Goal: Use online tool/utility: Utilize a website feature to perform a specific function

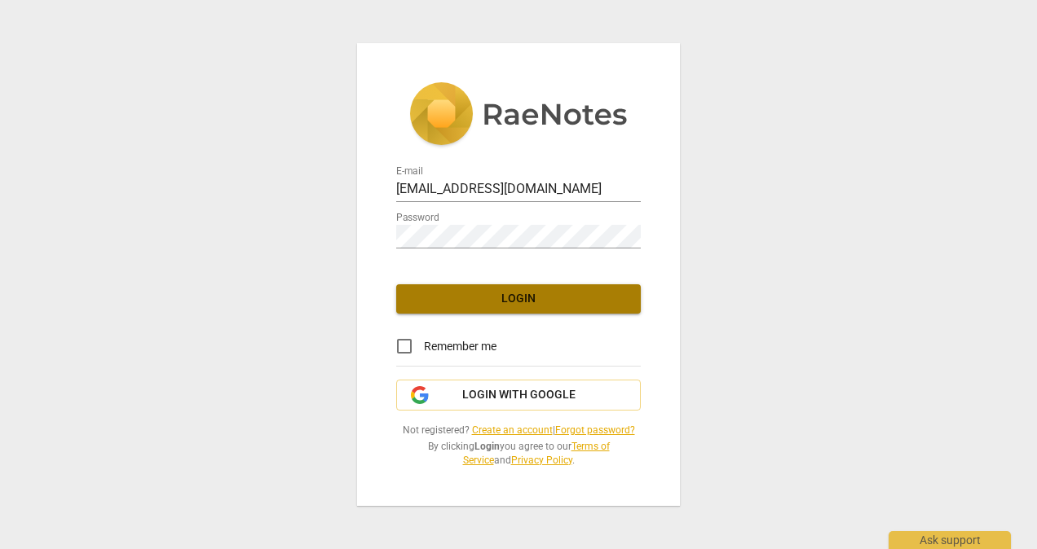
click at [530, 297] on span "Login" at bounding box center [518, 299] width 218 height 16
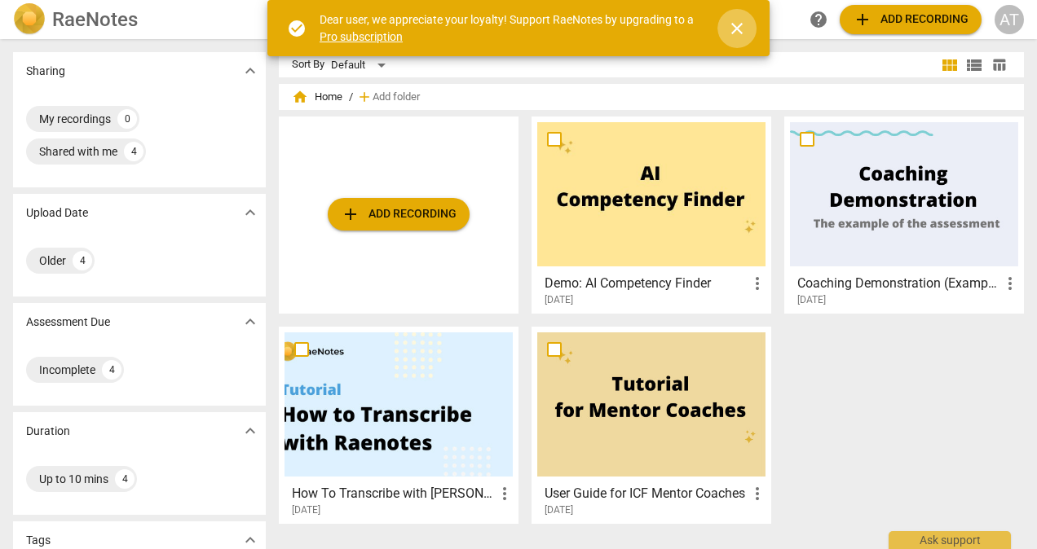
click at [747, 21] on span "close" at bounding box center [736, 29] width 39 height 20
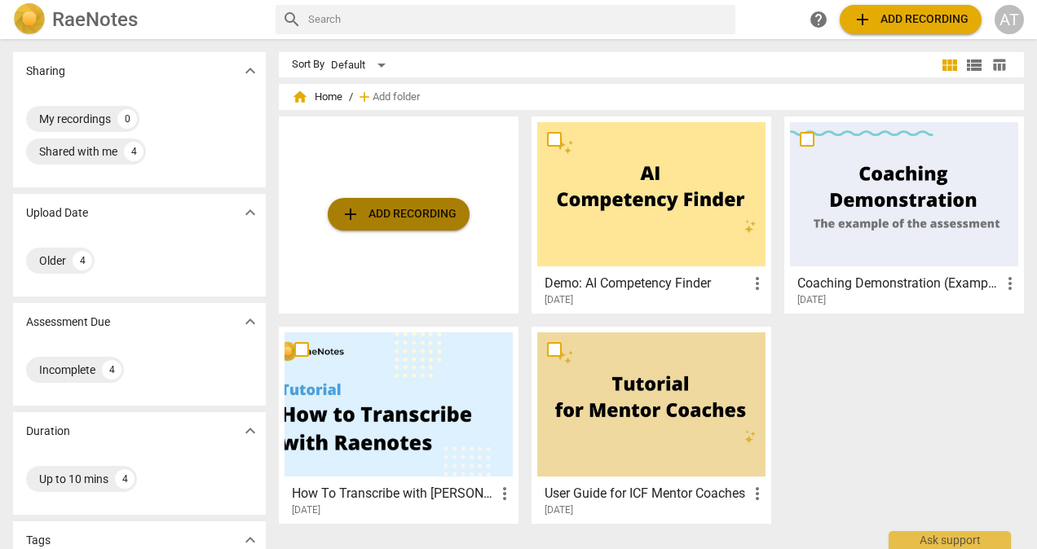
click at [392, 207] on span "add Add recording" at bounding box center [399, 215] width 116 height 20
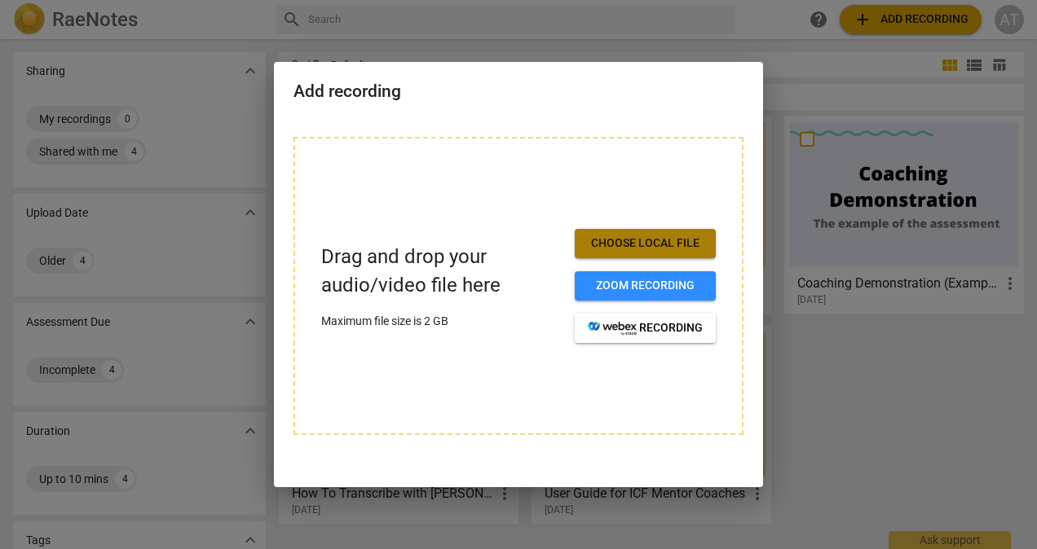
click at [624, 241] on span "Choose local file" at bounding box center [645, 244] width 115 height 16
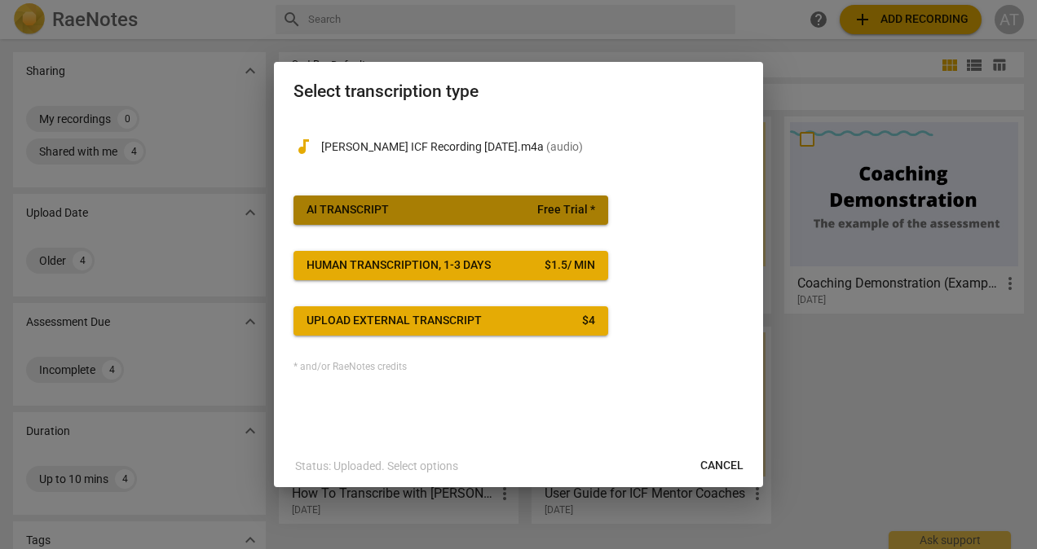
click at [588, 209] on span "Free Trial *" at bounding box center [566, 210] width 58 height 16
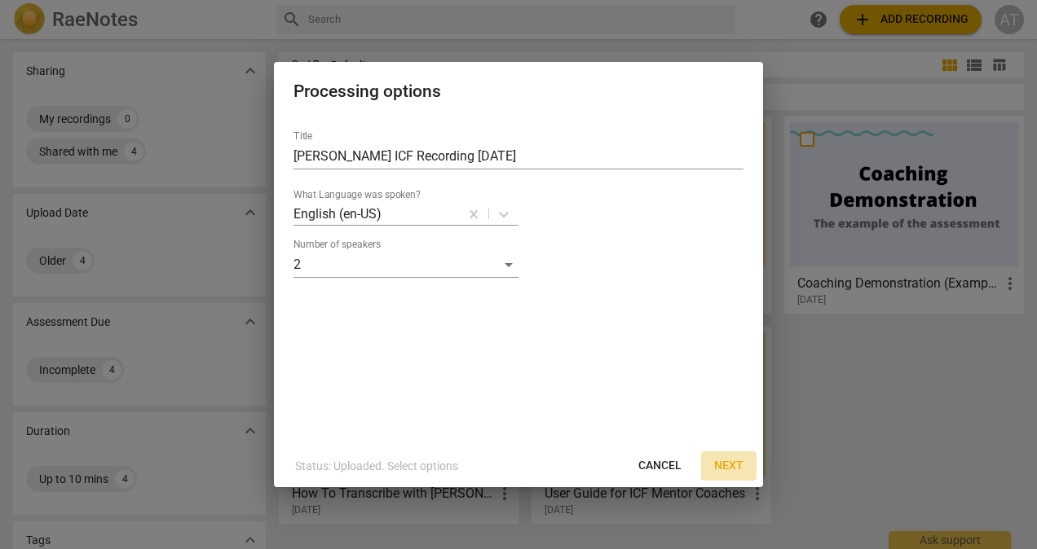
click at [727, 465] on span "Next" at bounding box center [728, 466] width 29 height 16
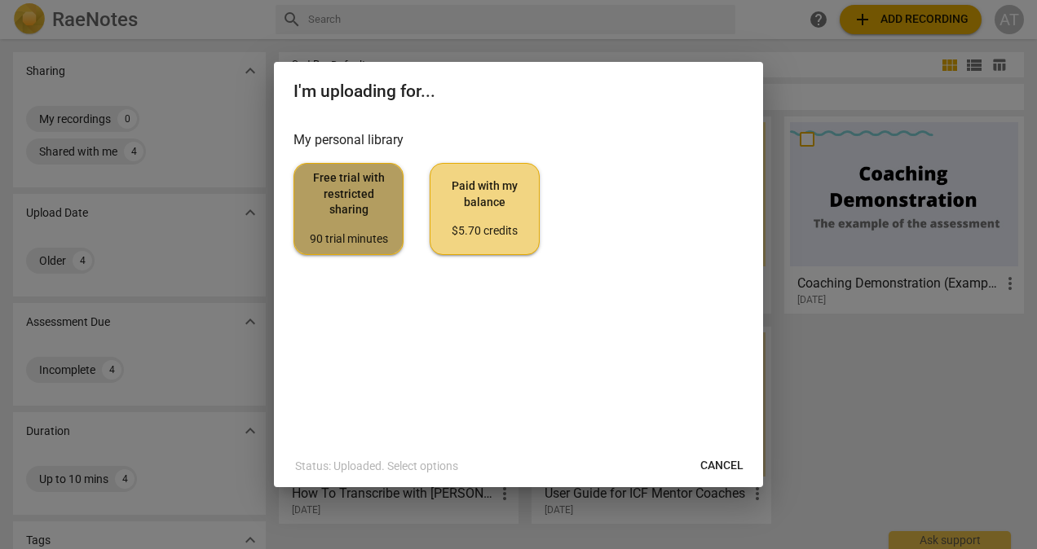
click at [359, 234] on div "90 trial minutes" at bounding box center [348, 239] width 82 height 16
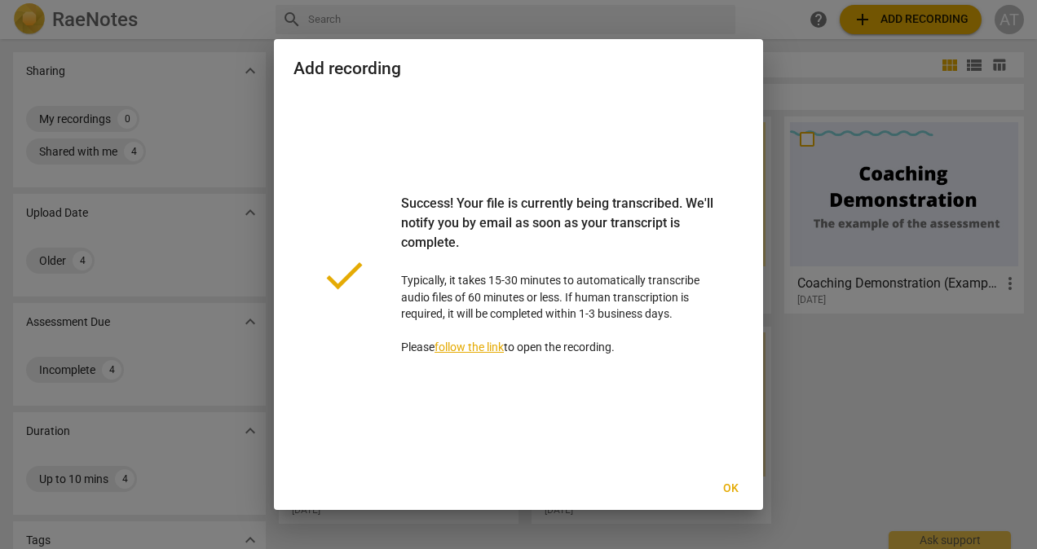
click at [476, 351] on link "follow the link" at bounding box center [468, 347] width 69 height 13
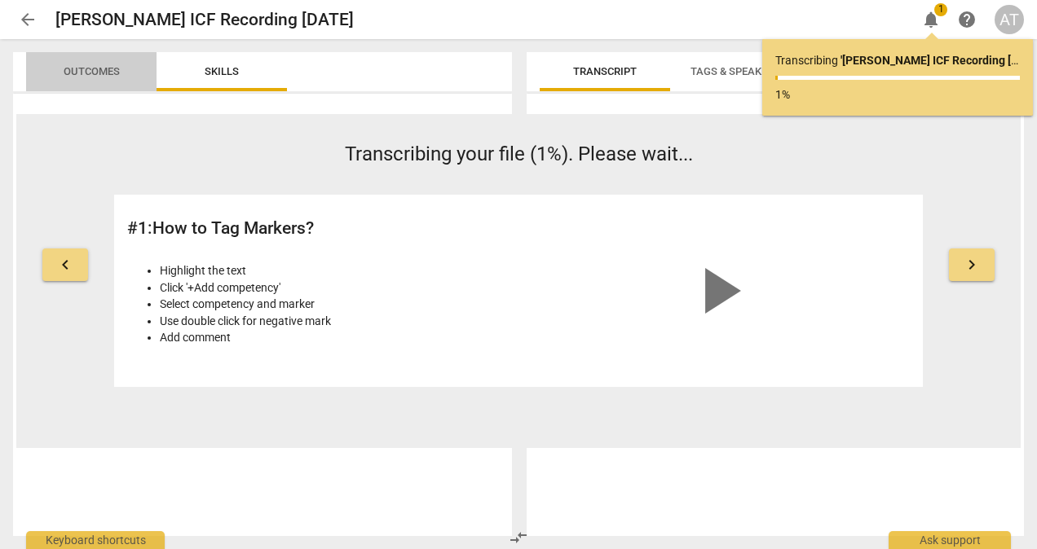
click at [90, 68] on span "Outcomes" at bounding box center [92, 71] width 56 height 12
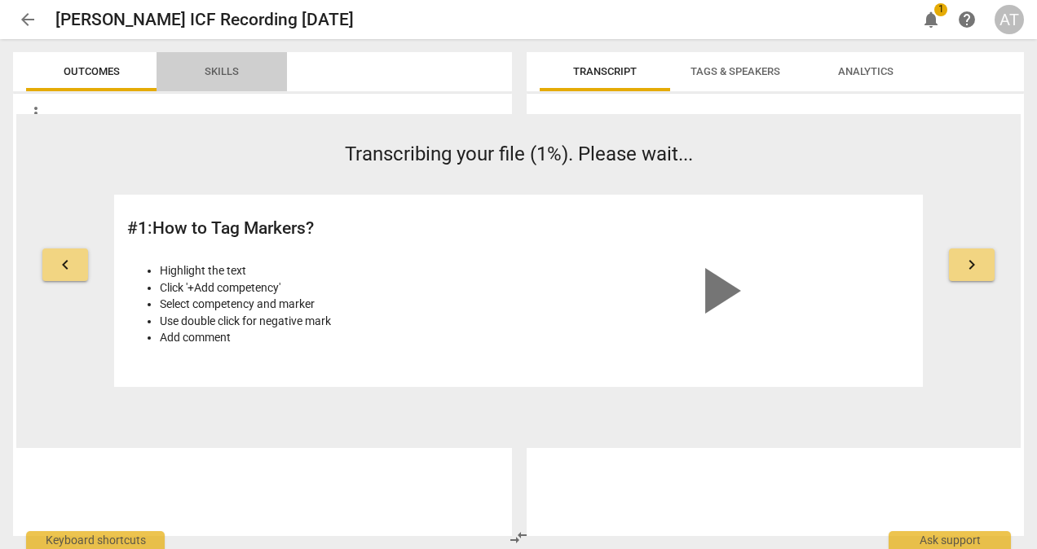
click at [190, 77] on span "Skills" at bounding box center [221, 72] width 73 height 22
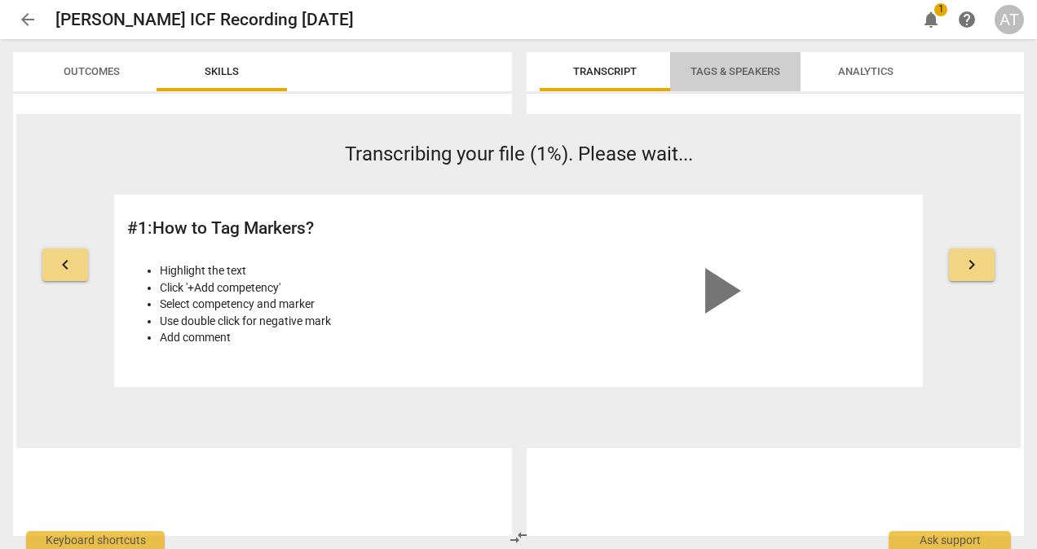
click at [719, 82] on span "Tags & Speakers" at bounding box center [735, 72] width 129 height 22
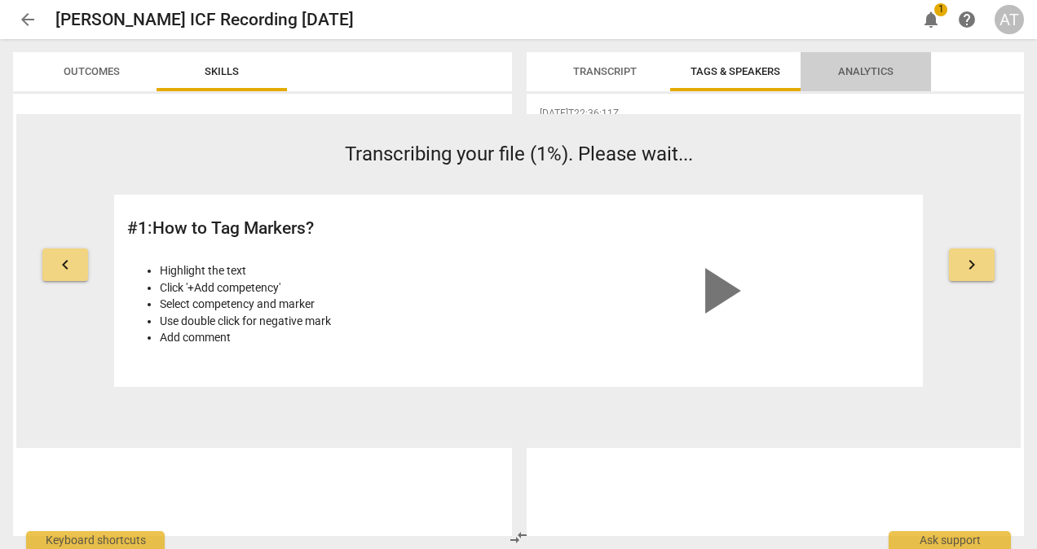
click at [853, 69] on span "Analytics" at bounding box center [865, 71] width 55 height 12
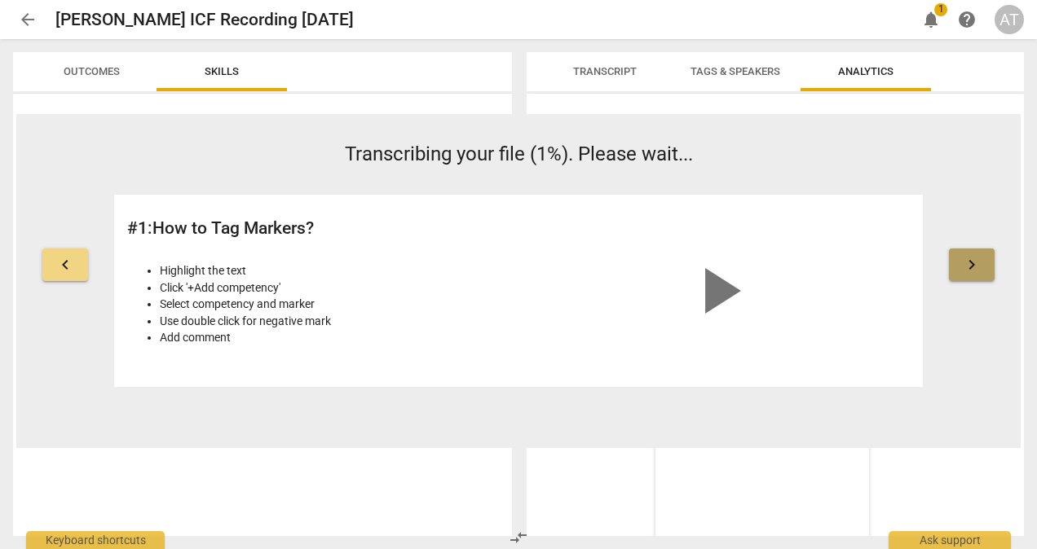
click at [977, 275] on button "keyboard_arrow_right" at bounding box center [972, 265] width 46 height 33
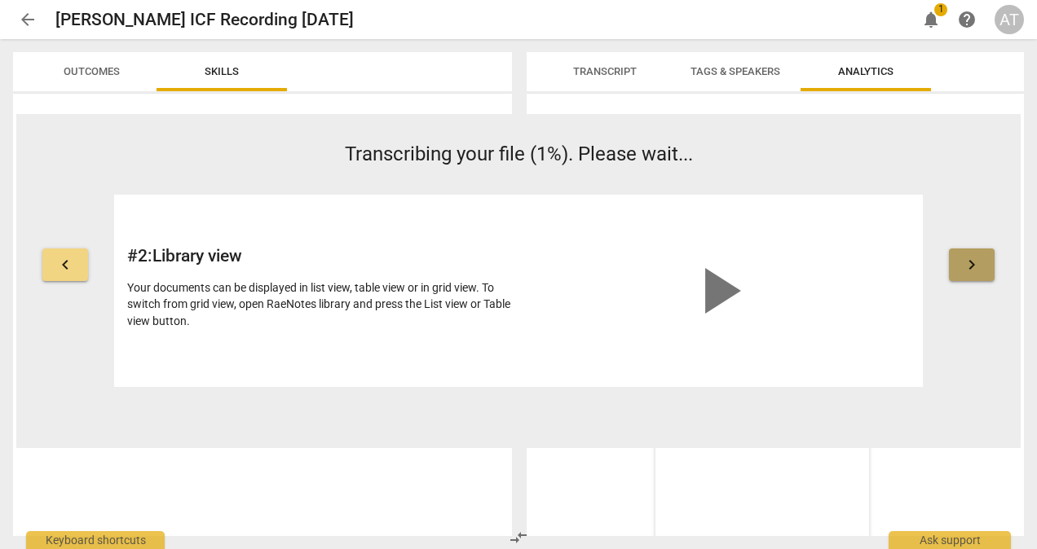
click at [977, 275] on button "keyboard_arrow_right" at bounding box center [972, 265] width 46 height 33
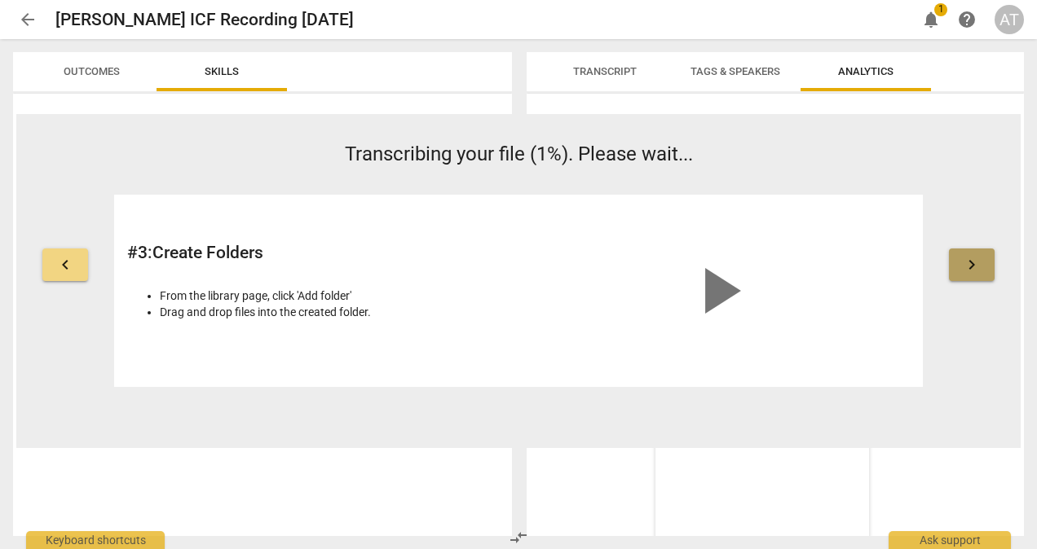
click at [977, 275] on button "keyboard_arrow_right" at bounding box center [972, 265] width 46 height 33
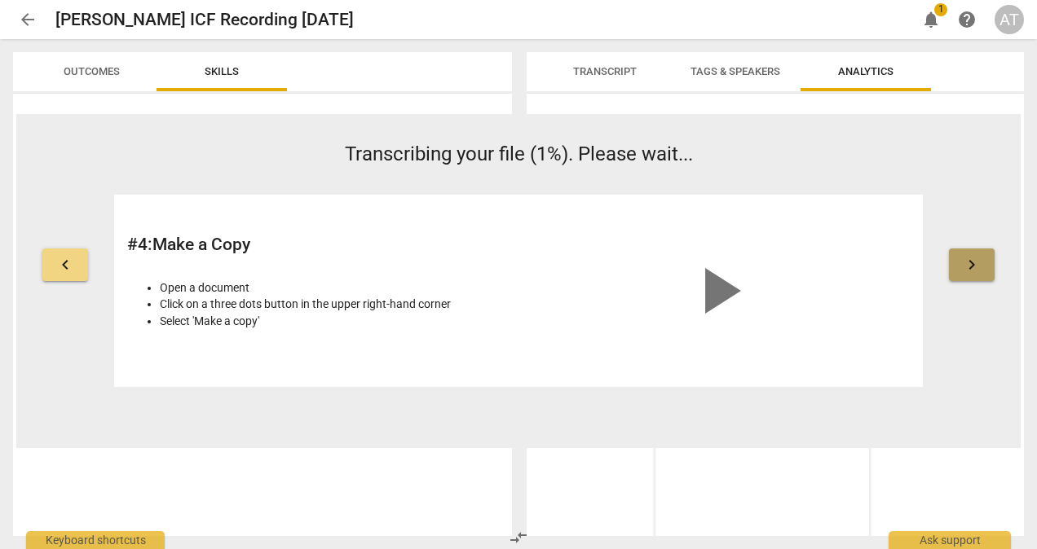
click at [977, 275] on button "keyboard_arrow_right" at bounding box center [972, 265] width 46 height 33
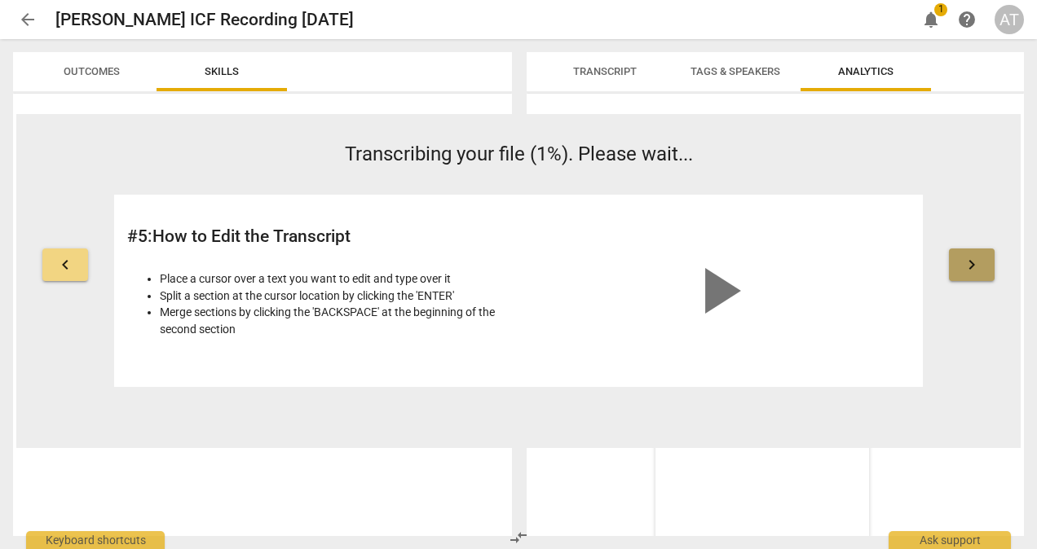
click at [977, 275] on button "keyboard_arrow_right" at bounding box center [972, 265] width 46 height 33
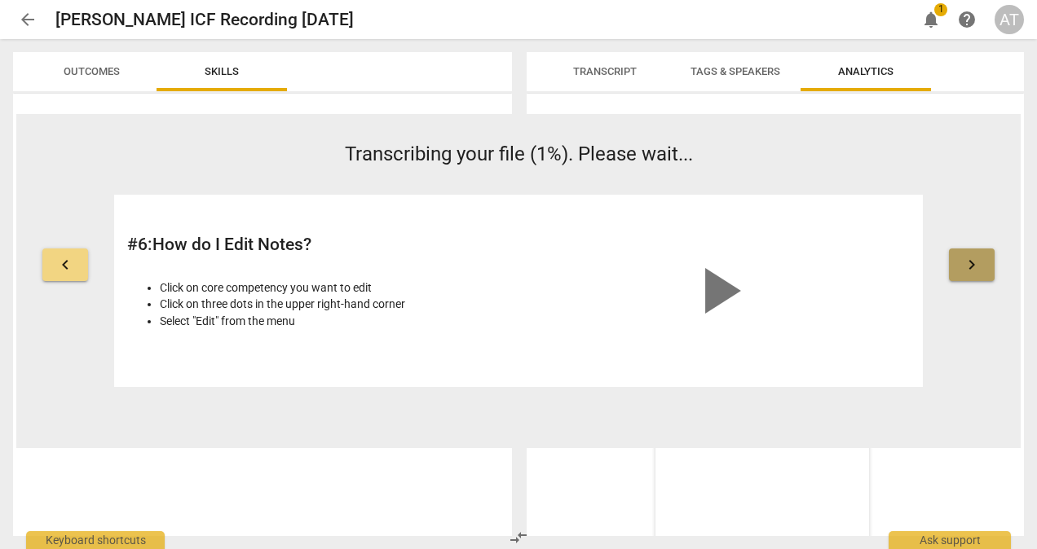
click at [977, 275] on button "keyboard_arrow_right" at bounding box center [972, 265] width 46 height 33
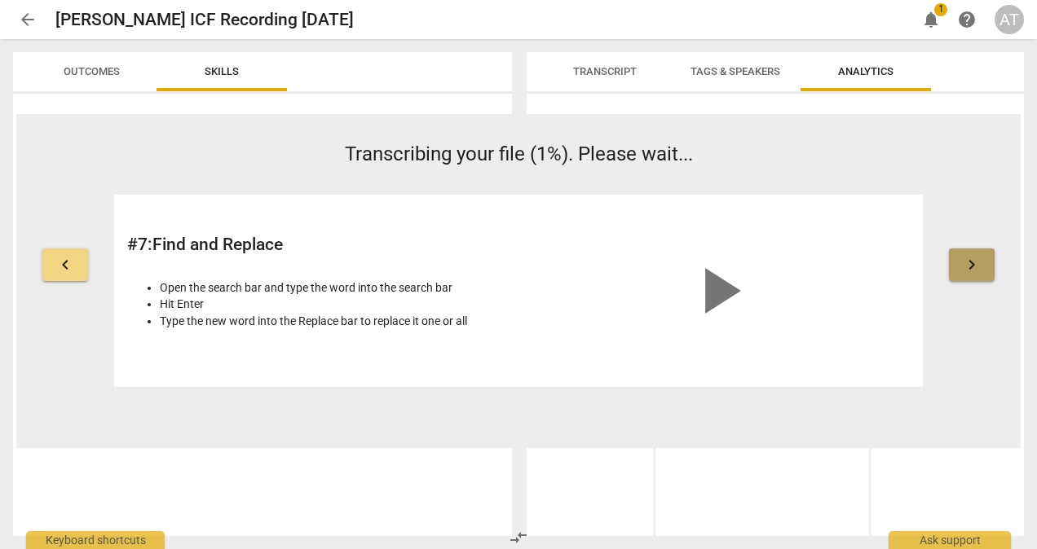
click at [977, 275] on button "keyboard_arrow_right" at bounding box center [972, 265] width 46 height 33
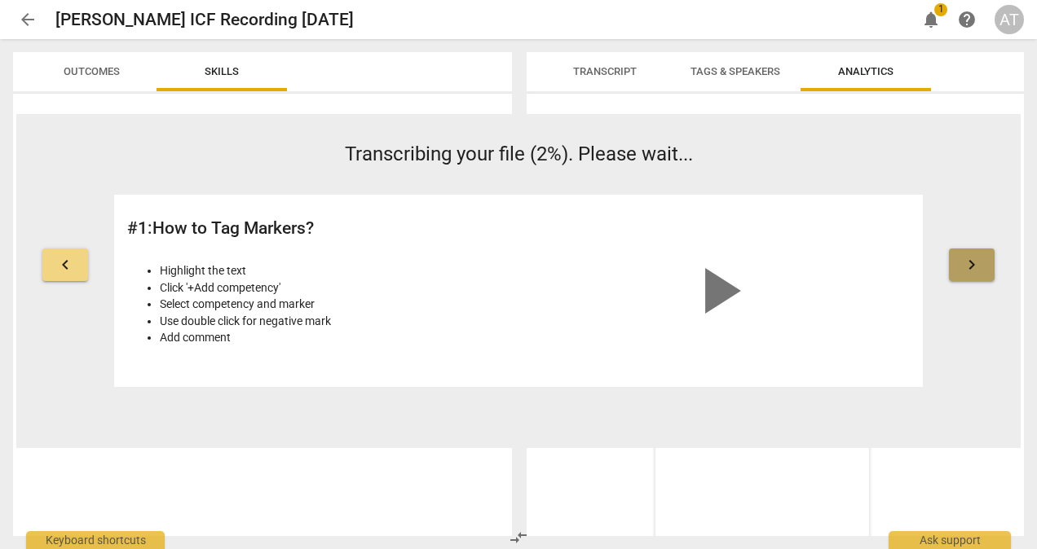
click at [977, 275] on button "keyboard_arrow_right" at bounding box center [972, 265] width 46 height 33
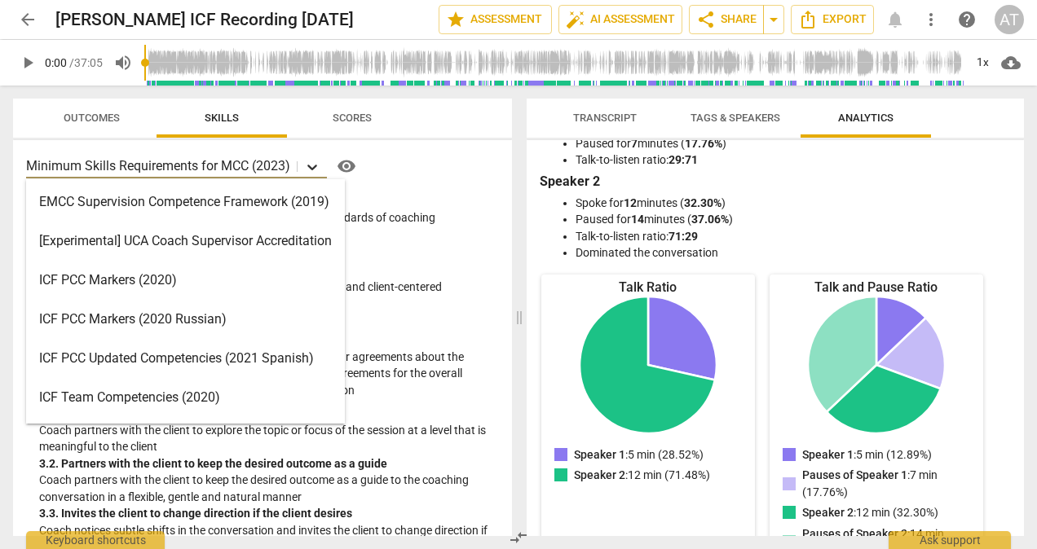
click at [315, 173] on icon at bounding box center [312, 167] width 16 height 16
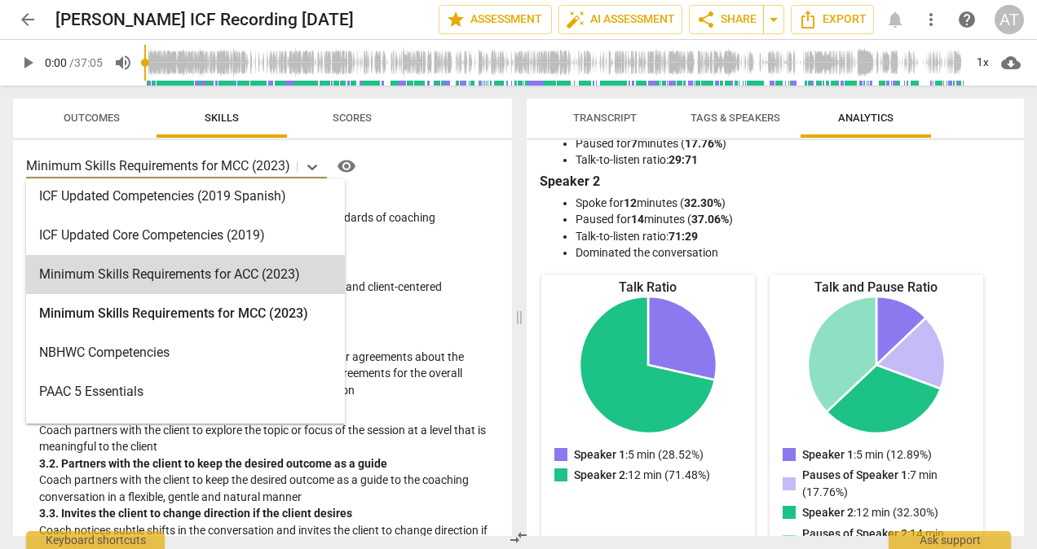
scroll to position [284, 0]
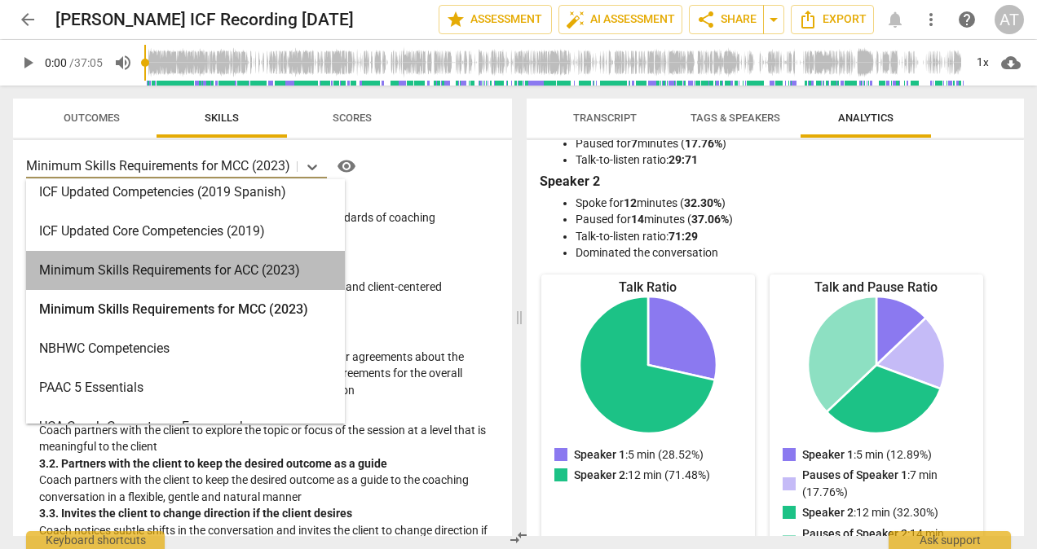
click at [188, 272] on div "Minimum Skills Requirements for ACC (2023)" at bounding box center [185, 270] width 319 height 39
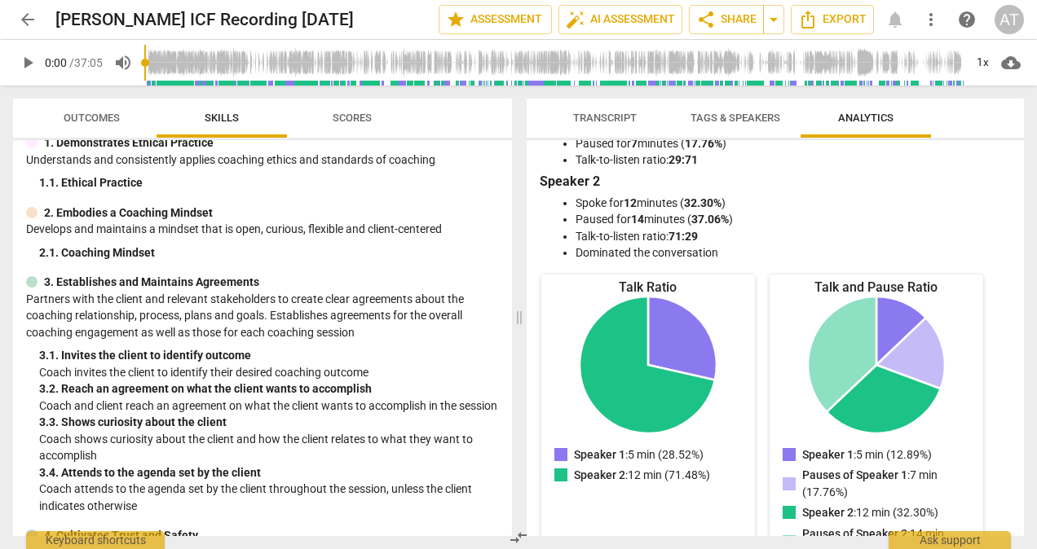
scroll to position [66, 0]
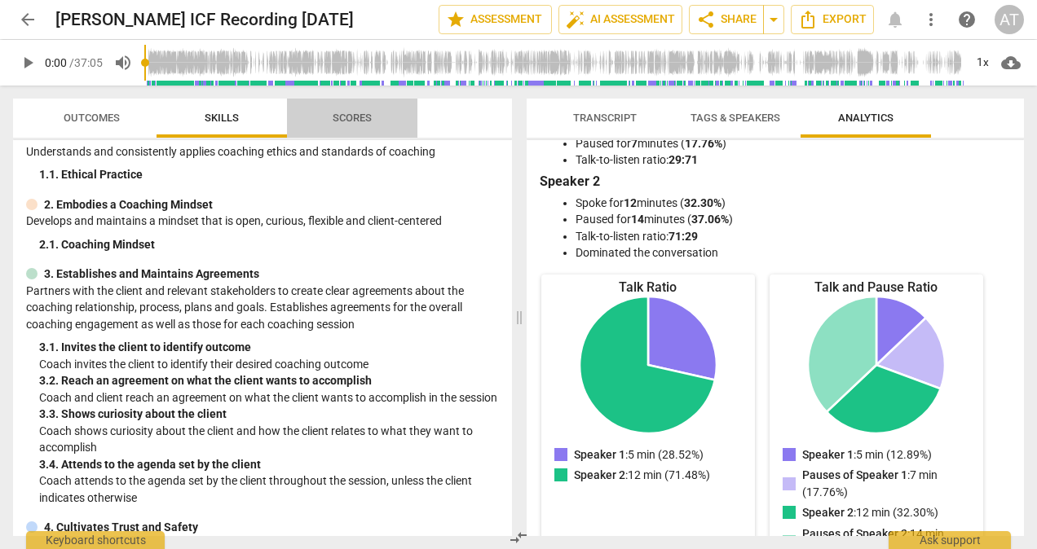
click at [335, 117] on span "Scores" at bounding box center [352, 118] width 39 height 12
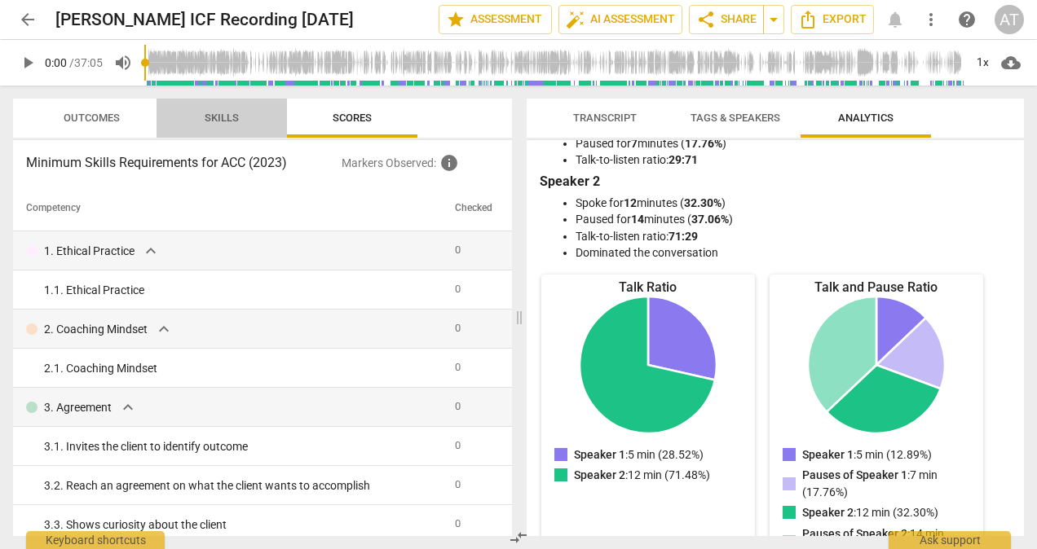
click at [219, 118] on span "Skills" at bounding box center [222, 118] width 34 height 12
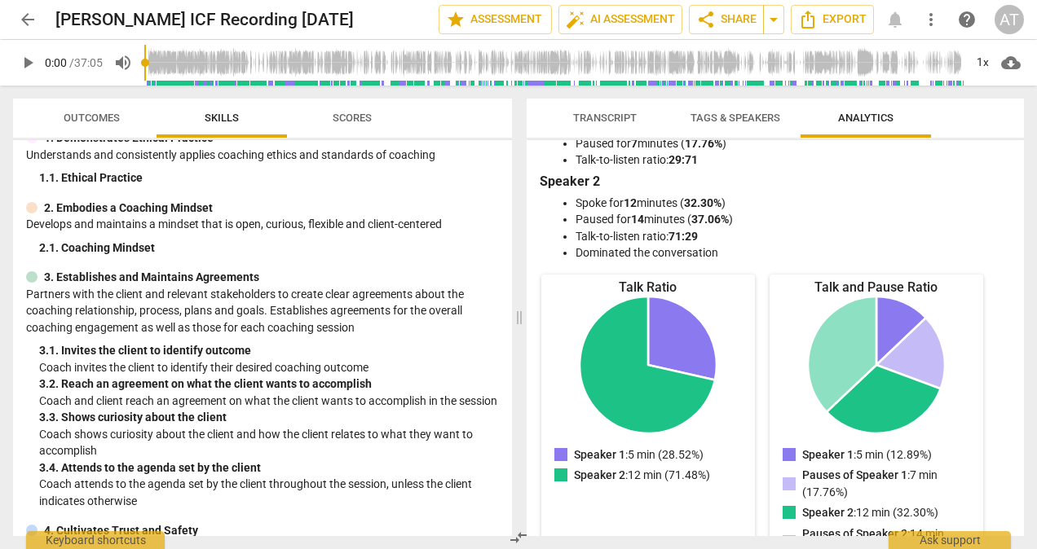
scroll to position [0, 0]
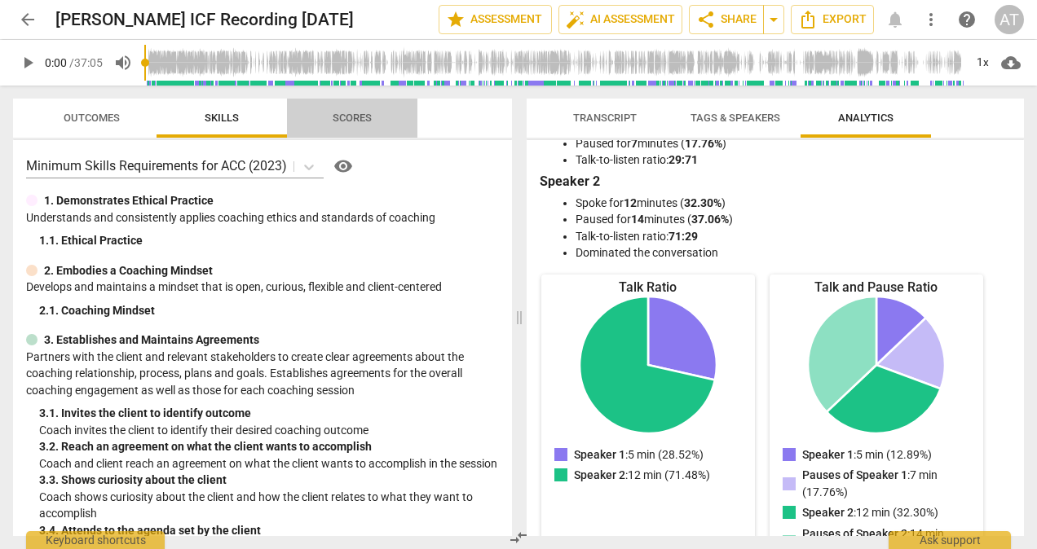
click at [354, 113] on span "Scores" at bounding box center [352, 118] width 39 height 12
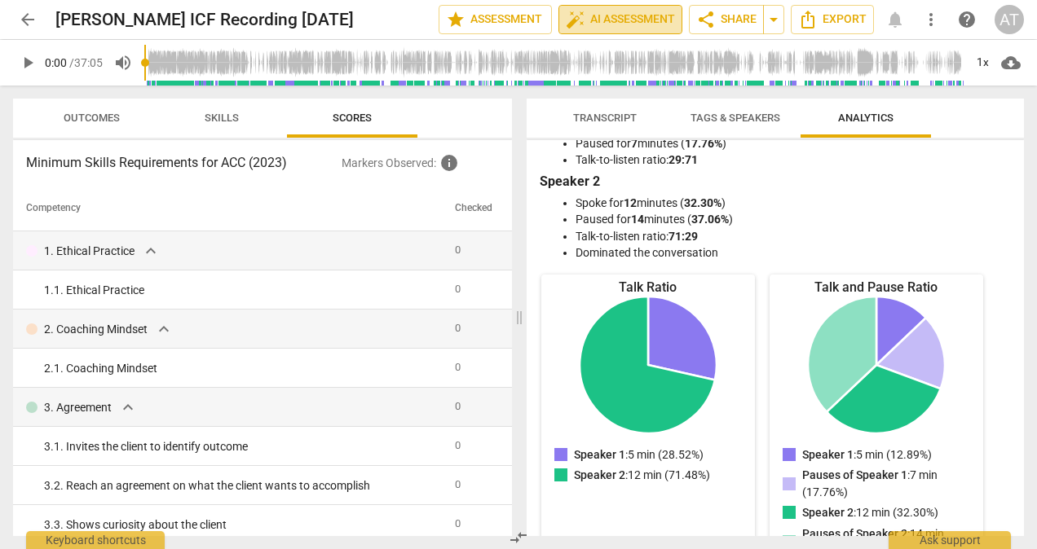
click at [632, 13] on span "auto_fix_high AI Assessment" at bounding box center [620, 20] width 109 height 20
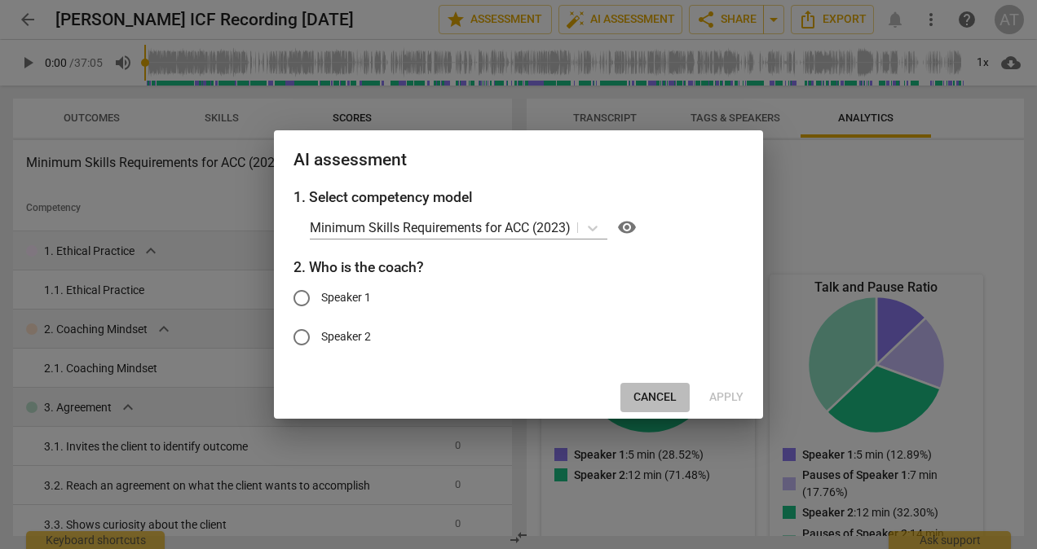
click at [652, 399] on span "Cancel" at bounding box center [654, 398] width 43 height 16
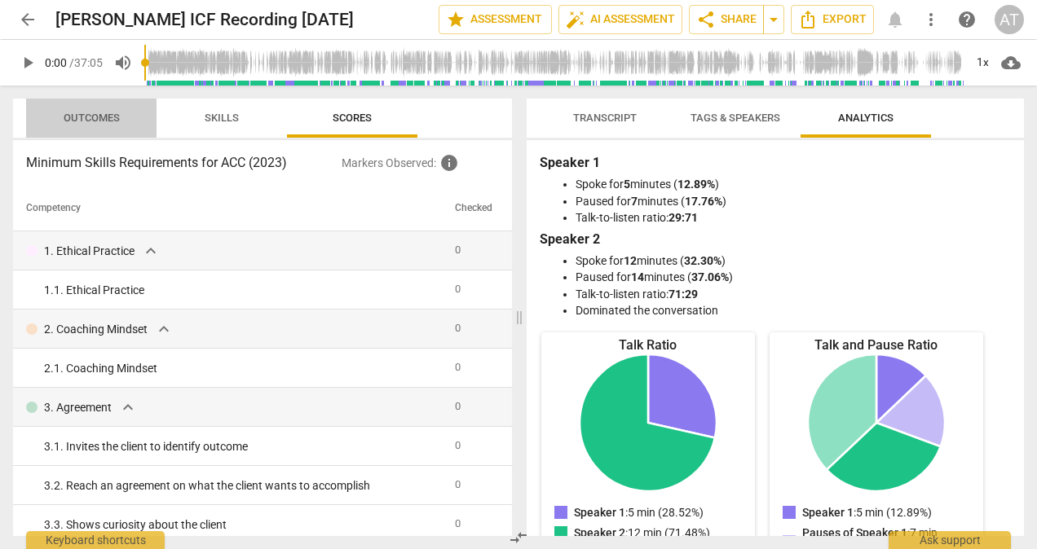
click at [93, 110] on span "Outcomes" at bounding box center [91, 119] width 95 height 22
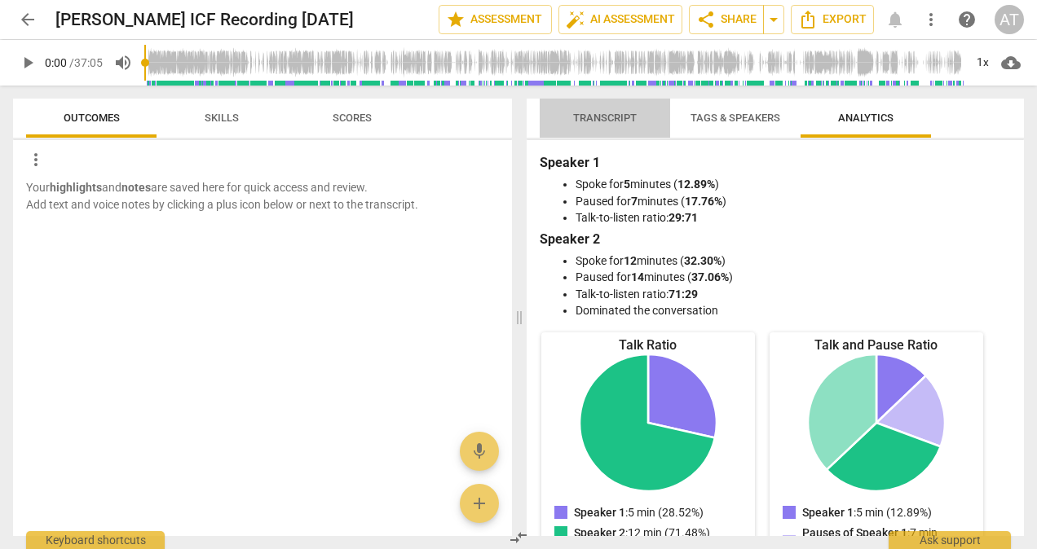
click at [602, 114] on span "Transcript" at bounding box center [605, 118] width 64 height 12
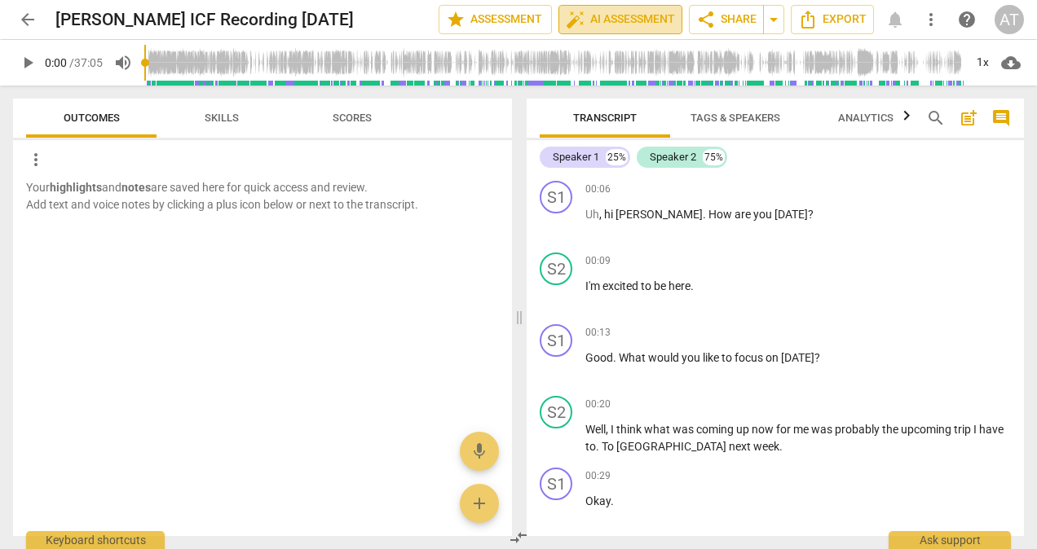
click at [619, 20] on span "auto_fix_high AI Assessment" at bounding box center [620, 20] width 109 height 20
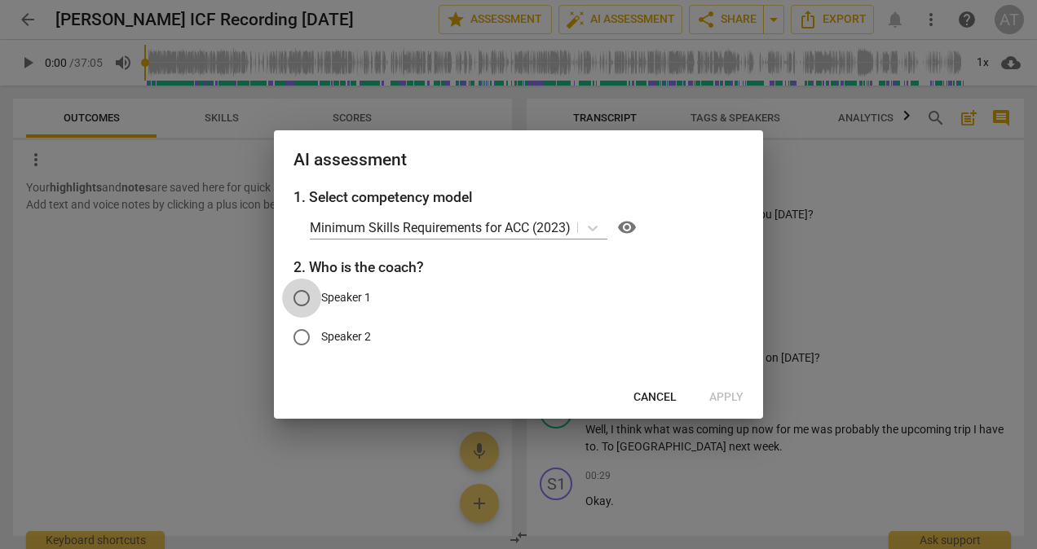
click at [306, 303] on input "Speaker 1" at bounding box center [301, 298] width 39 height 39
radio input "true"
click at [742, 394] on span "Apply" at bounding box center [726, 398] width 34 height 16
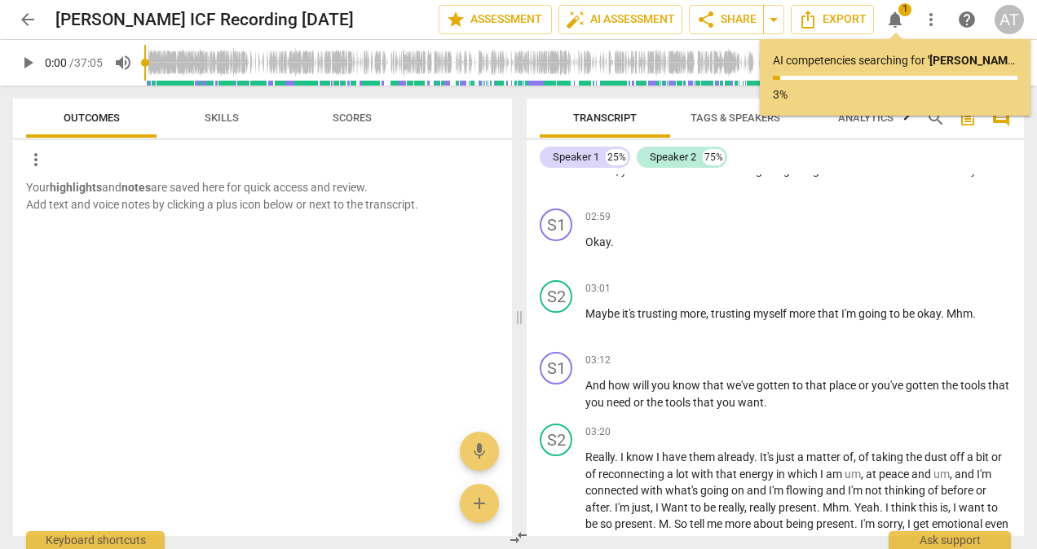
scroll to position [1213, 0]
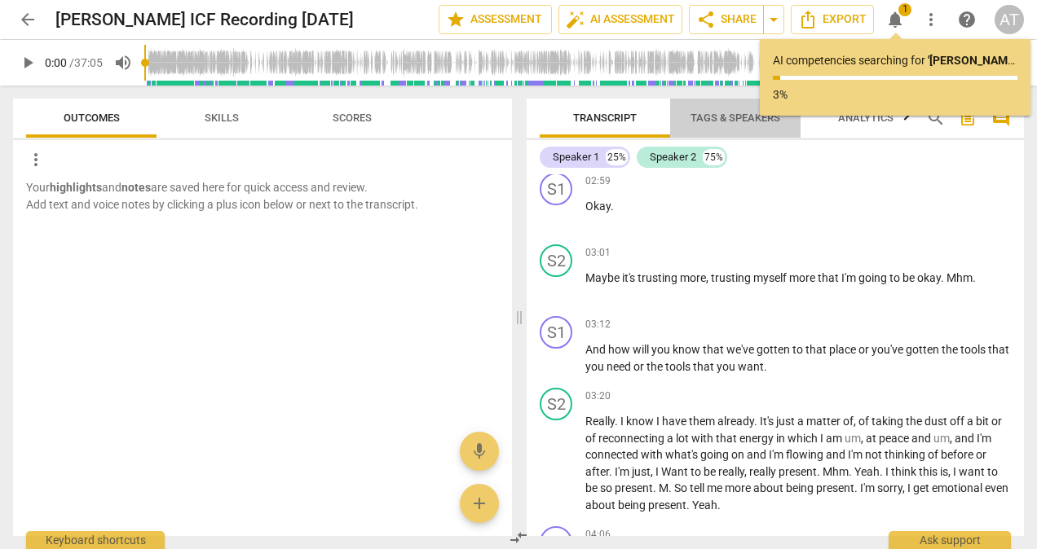
click at [719, 115] on span "Tags & Speakers" at bounding box center [735, 118] width 90 height 12
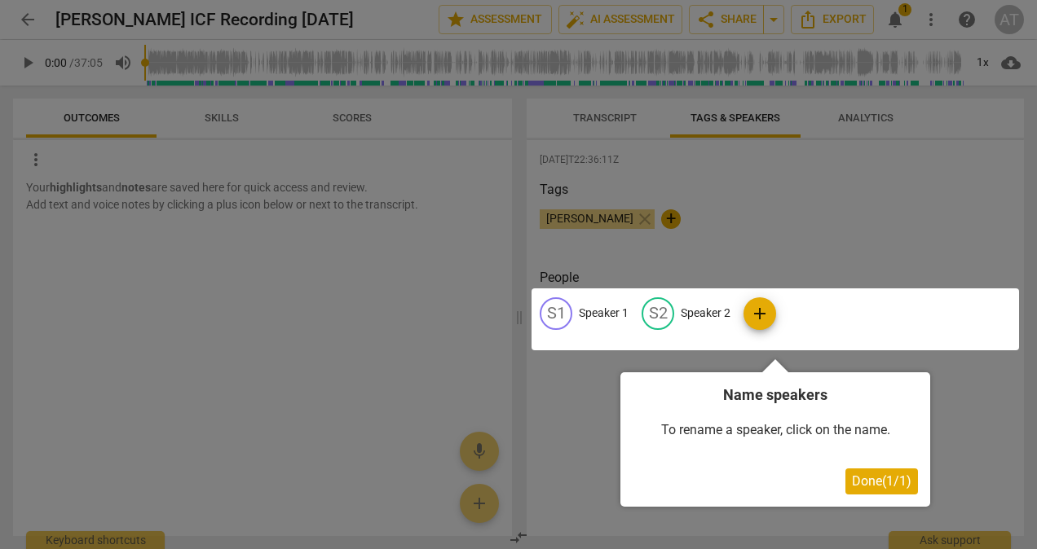
click at [561, 312] on div at bounding box center [774, 320] width 487 height 62
click at [608, 319] on div at bounding box center [774, 320] width 487 height 62
click at [756, 310] on div at bounding box center [774, 320] width 487 height 62
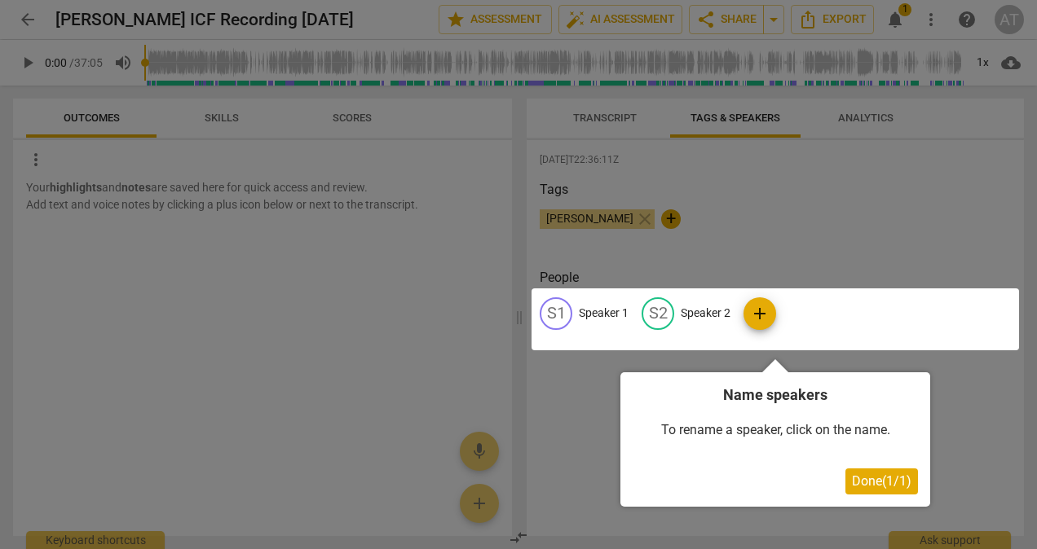
click at [756, 310] on div at bounding box center [774, 320] width 487 height 62
click at [670, 311] on div at bounding box center [774, 320] width 487 height 62
click at [525, 297] on div at bounding box center [518, 274] width 1037 height 549
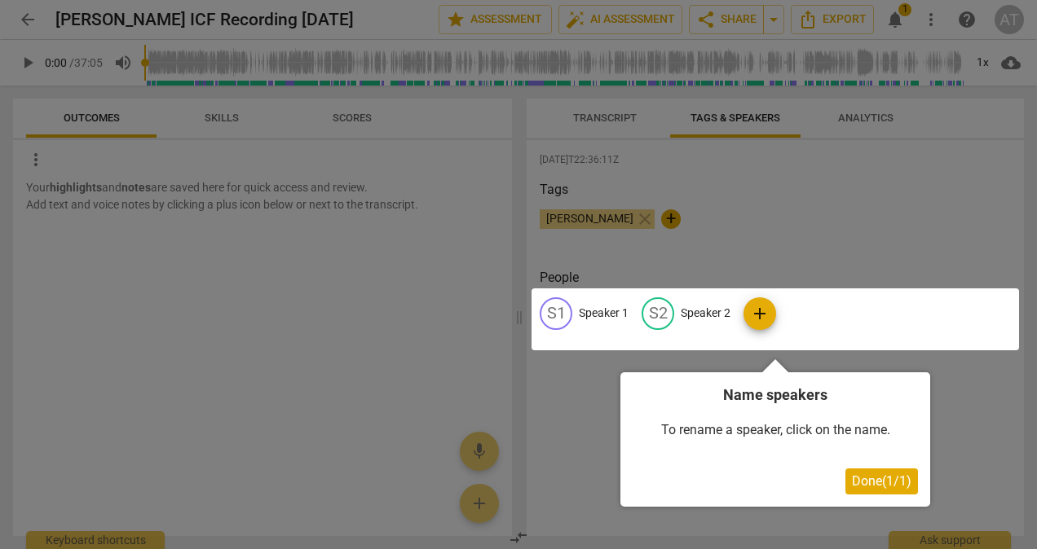
click at [870, 482] on span "Done ( 1 / 1 )" at bounding box center [881, 481] width 59 height 15
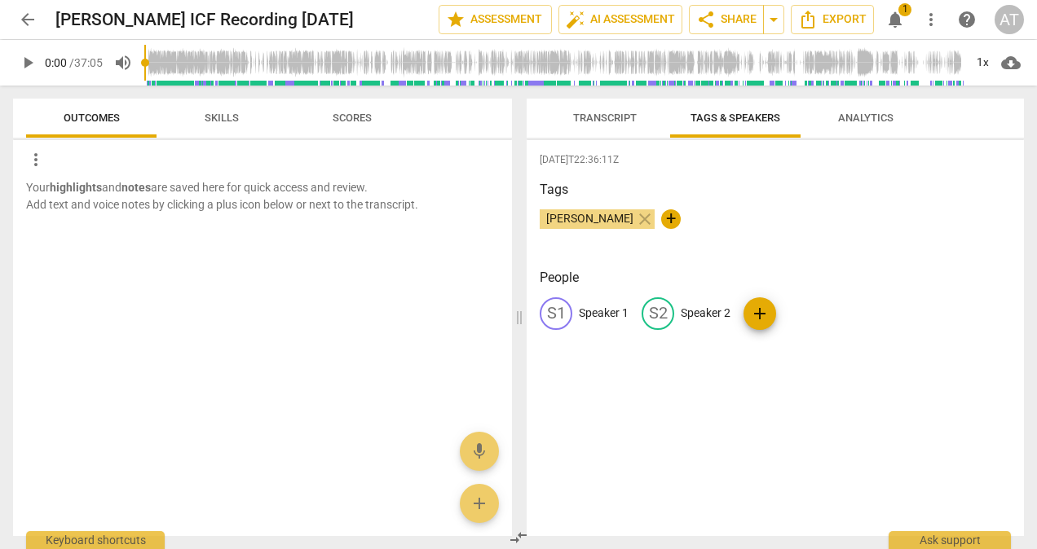
click at [597, 308] on p "Speaker 1" at bounding box center [604, 313] width 50 height 17
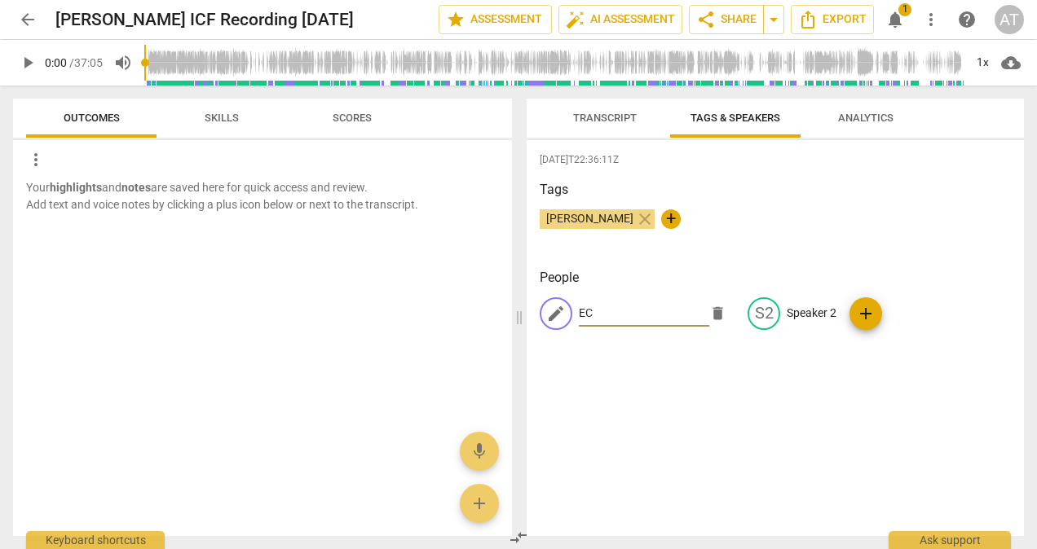
type input "E"
type input "Coach Elizabeth"
click at [796, 314] on p "Speaker 2" at bounding box center [812, 313] width 50 height 17
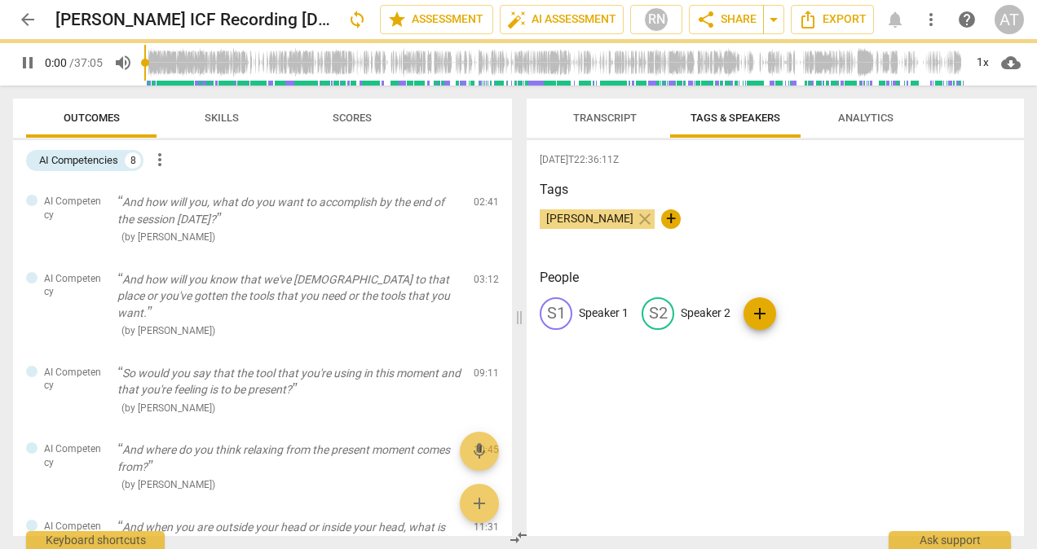
click at [711, 311] on p "Speaker 2" at bounding box center [706, 313] width 50 height 17
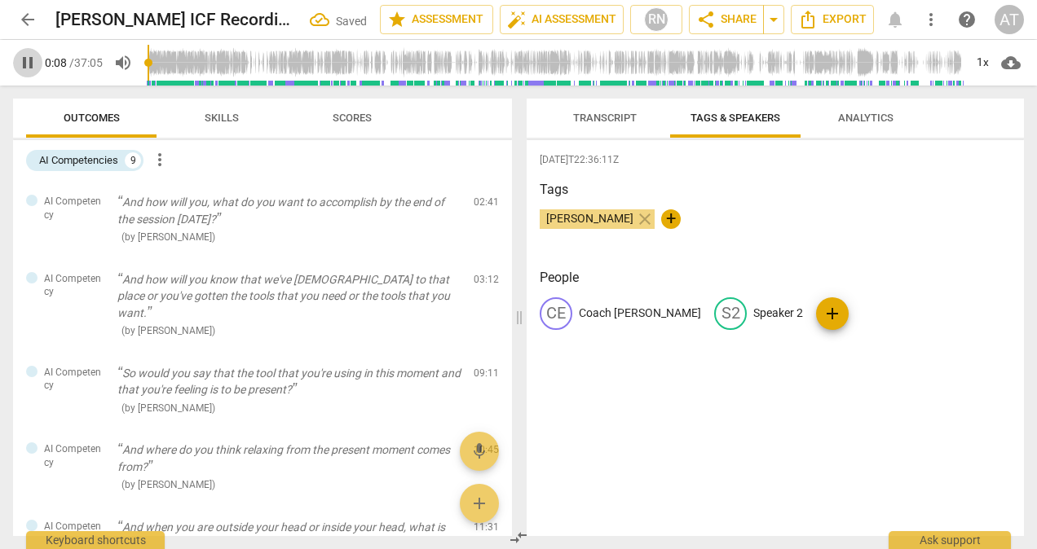
click at [36, 62] on span "pause" at bounding box center [28, 63] width 20 height 20
type input "9"
click at [753, 309] on p "Speaker 2" at bounding box center [778, 313] width 50 height 17
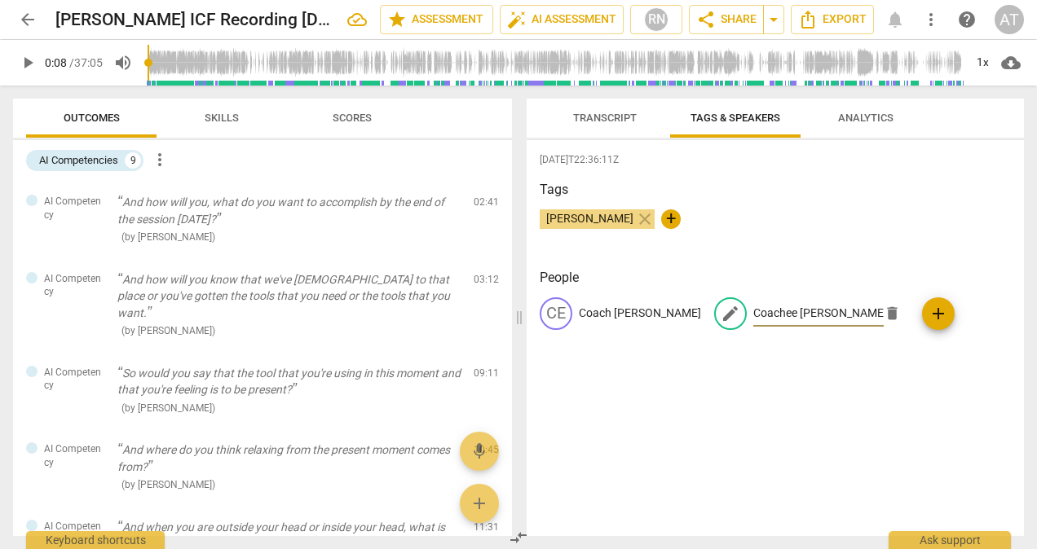
type input "Coachee Karen"
click at [741, 409] on div "2025-09-02T22:36:11Z Tags Amy Tuccio close + People CE Coach Elizabeth edit Coa…" at bounding box center [775, 338] width 497 height 396
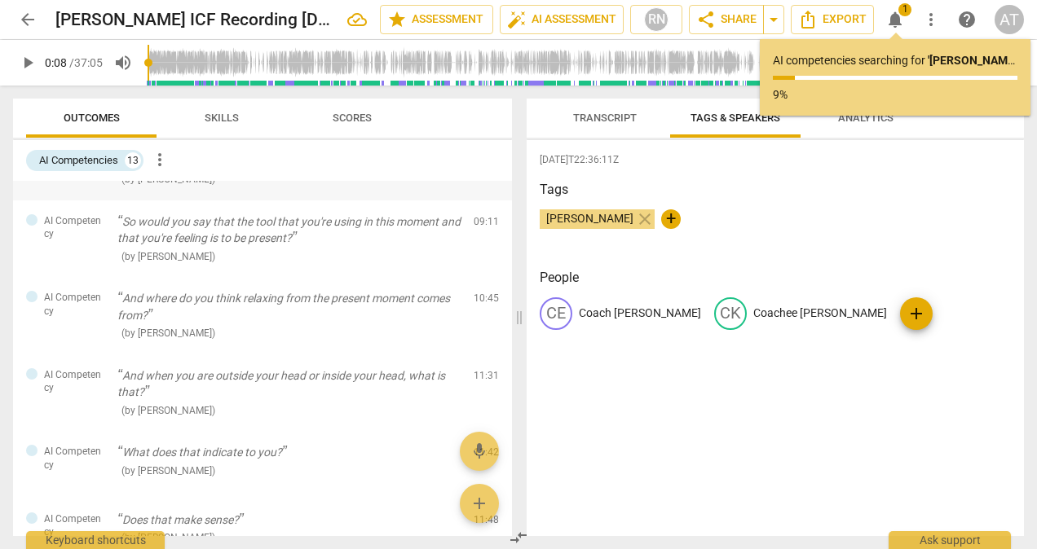
scroll to position [0, 0]
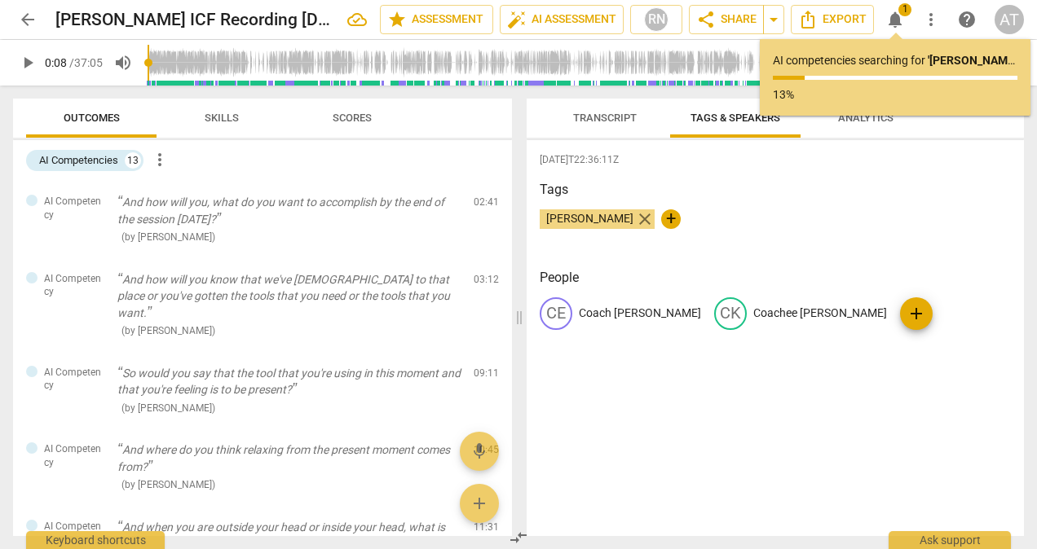
click at [635, 218] on span "close" at bounding box center [645, 219] width 20 height 20
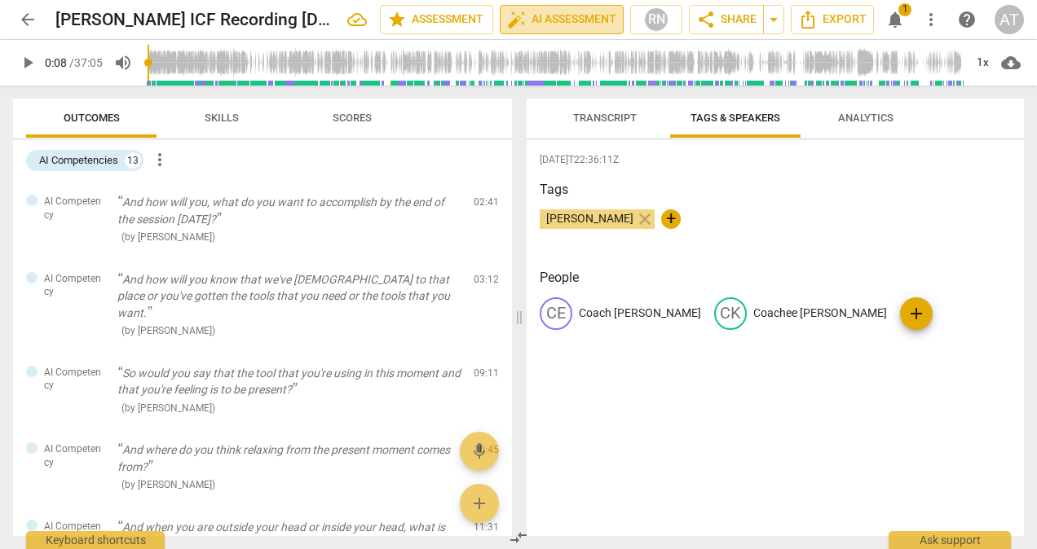
click at [558, 12] on span "auto_fix_high AI Assessment" at bounding box center [561, 20] width 109 height 20
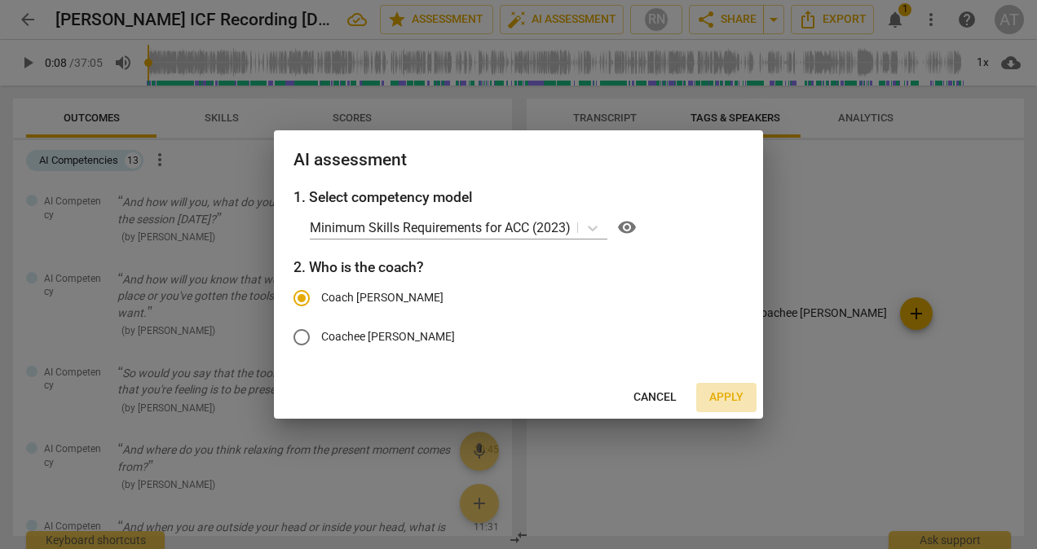
click at [720, 401] on span "Apply" at bounding box center [726, 398] width 34 height 16
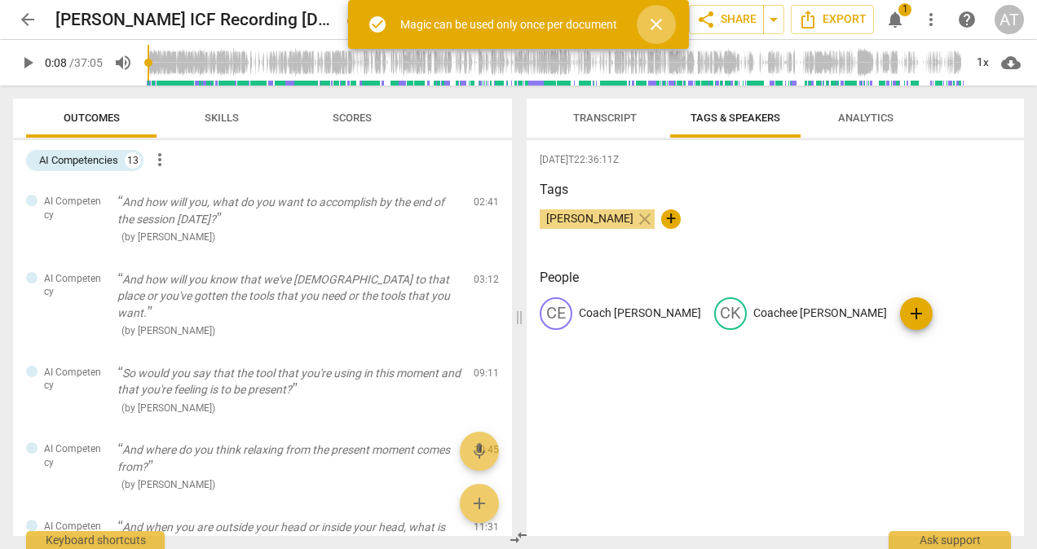
click at [651, 28] on span "close" at bounding box center [656, 25] width 20 height 20
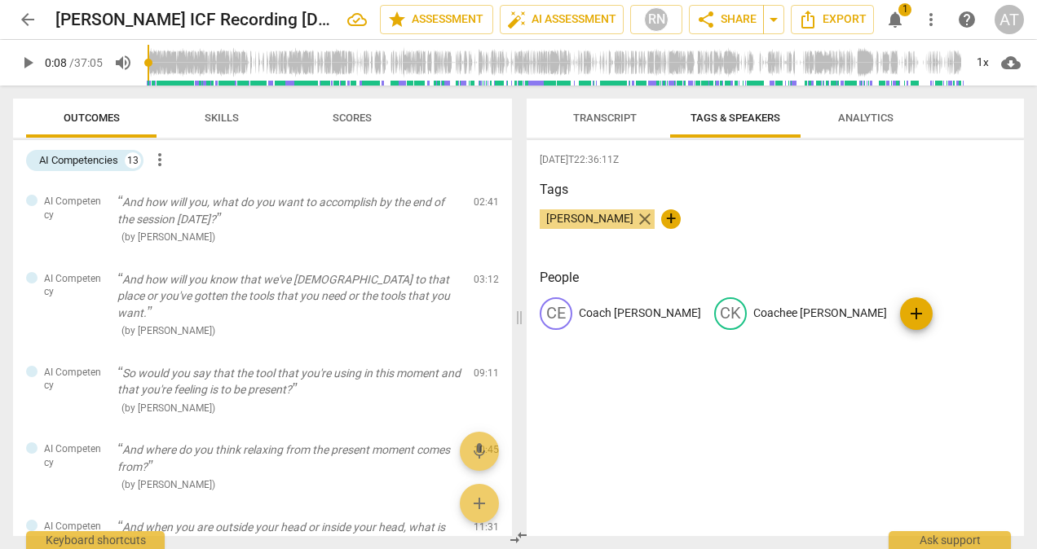
click at [635, 223] on span "close" at bounding box center [645, 219] width 20 height 20
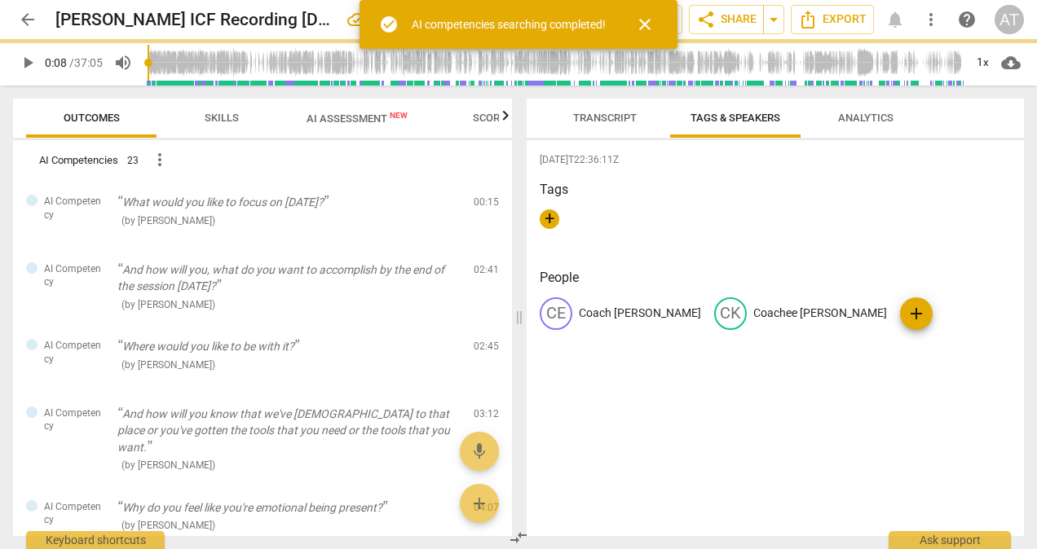
type input "9"
